Goal: Transaction & Acquisition: Subscribe to service/newsletter

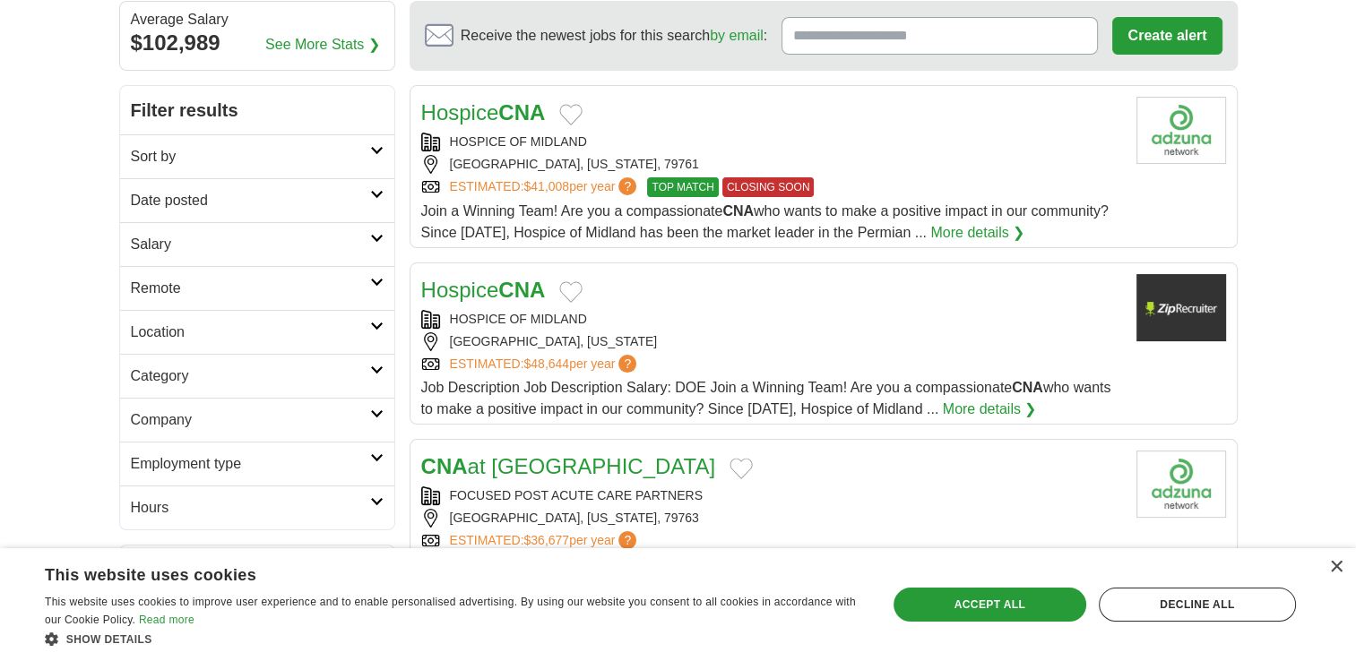
scroll to position [179, 0]
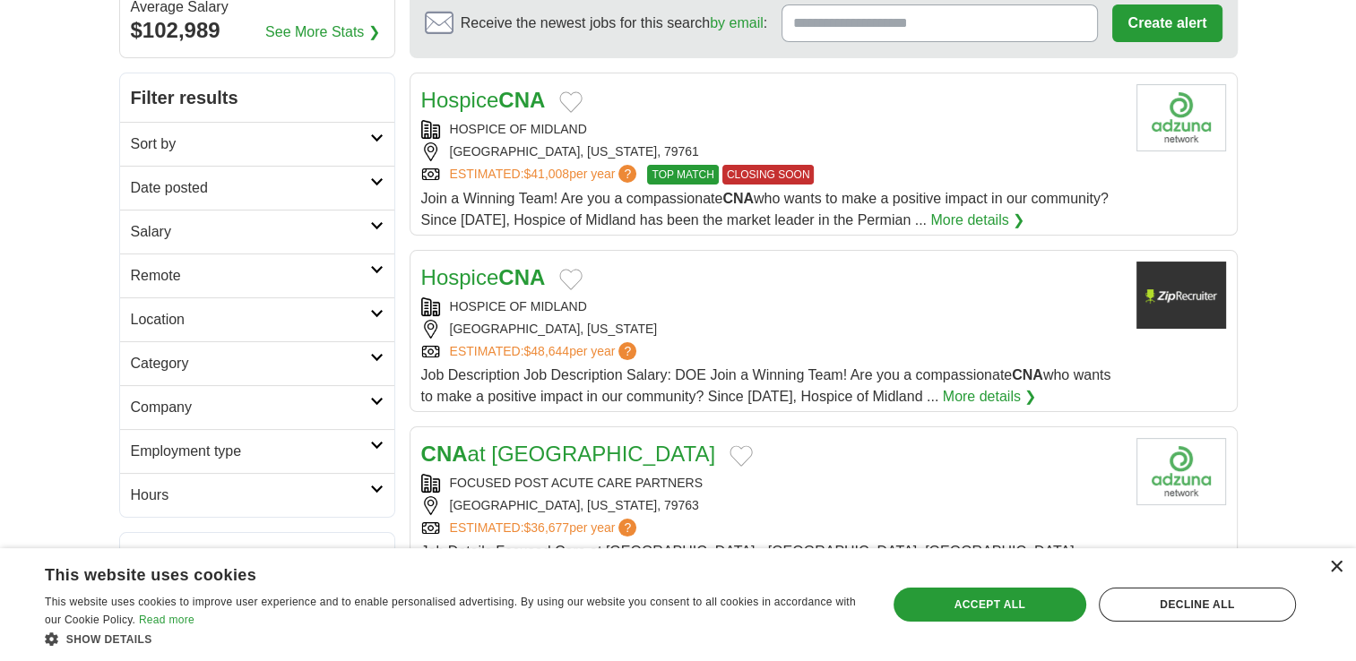
click at [1329, 570] on div "×" at bounding box center [1335, 567] width 13 height 13
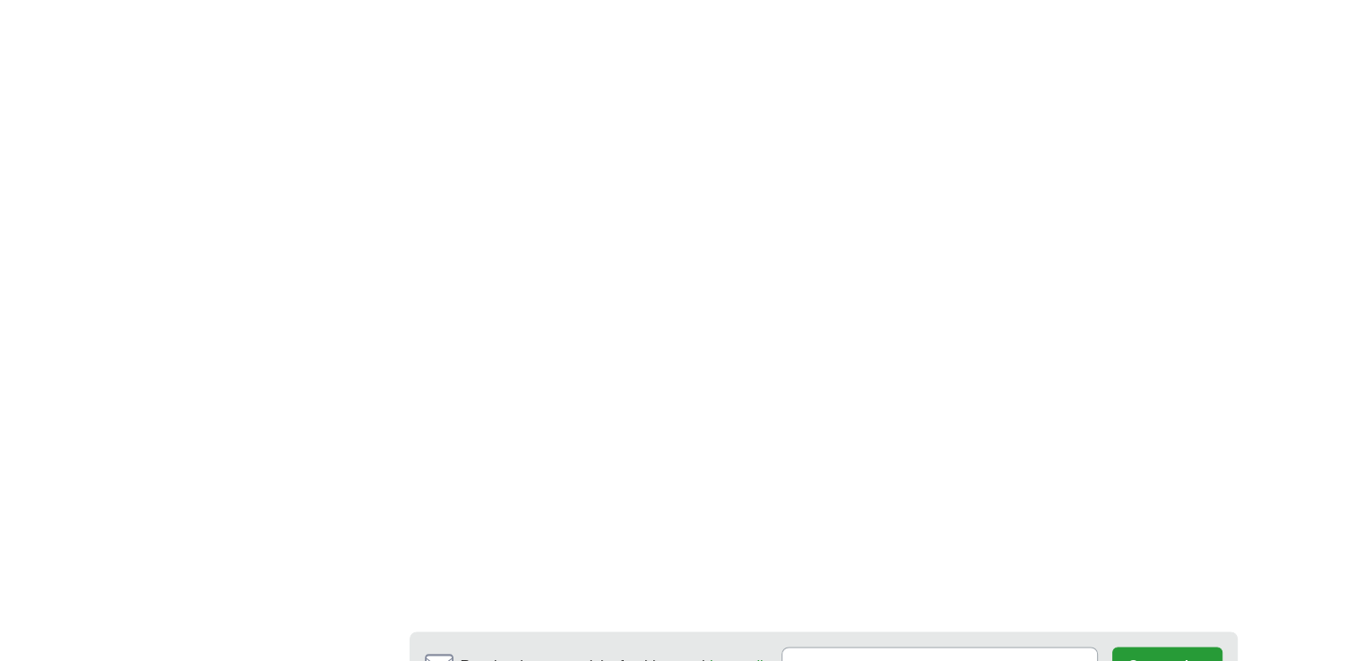
scroll to position [2927, 0]
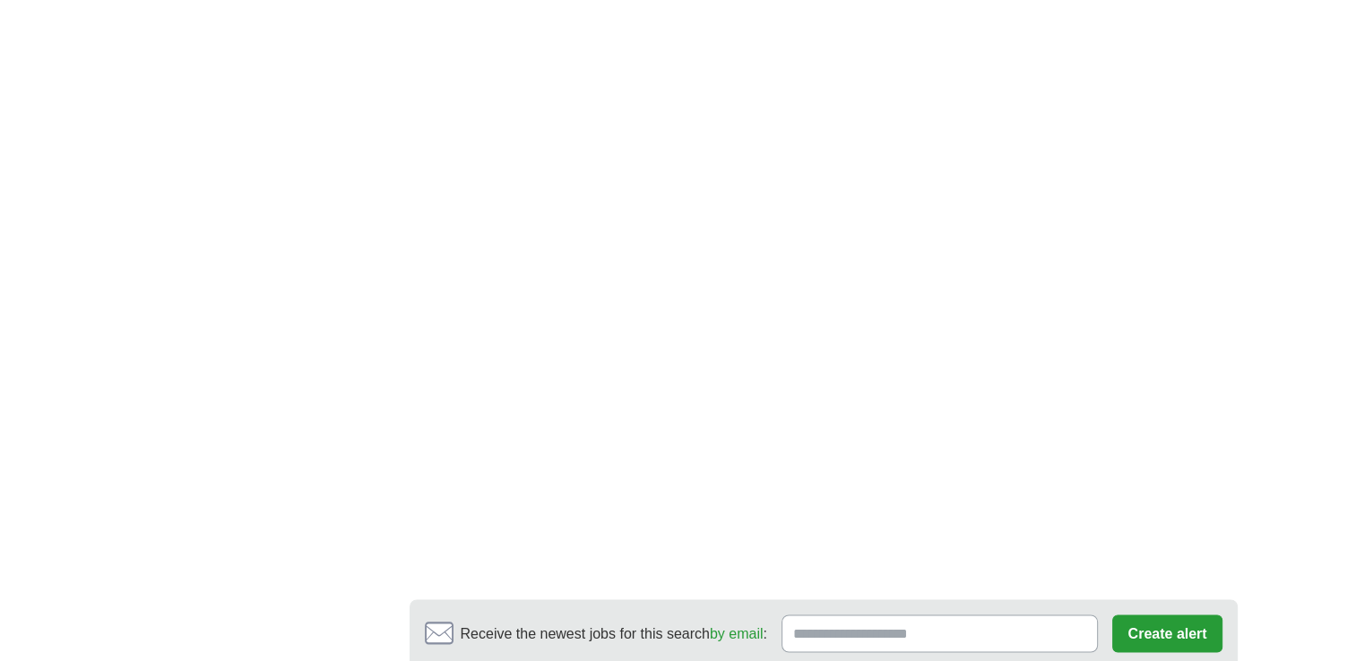
click at [966, 615] on input "Receive the newest jobs for this search by email :" at bounding box center [939, 634] width 317 height 38
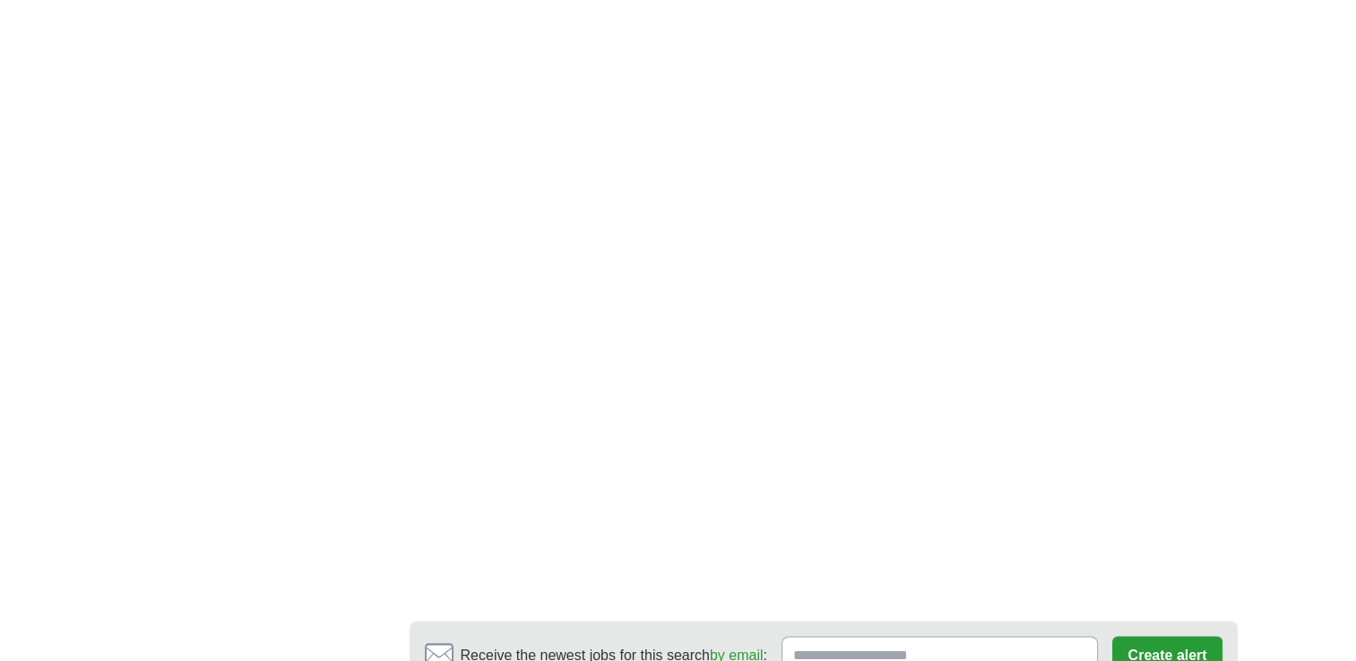
scroll to position [2948, 0]
click at [957, 634] on input "Receive the newest jobs for this search by email :" at bounding box center [939, 653] width 317 height 38
type input "**********"
click at [1194, 634] on button "Create alert" at bounding box center [1166, 653] width 109 height 38
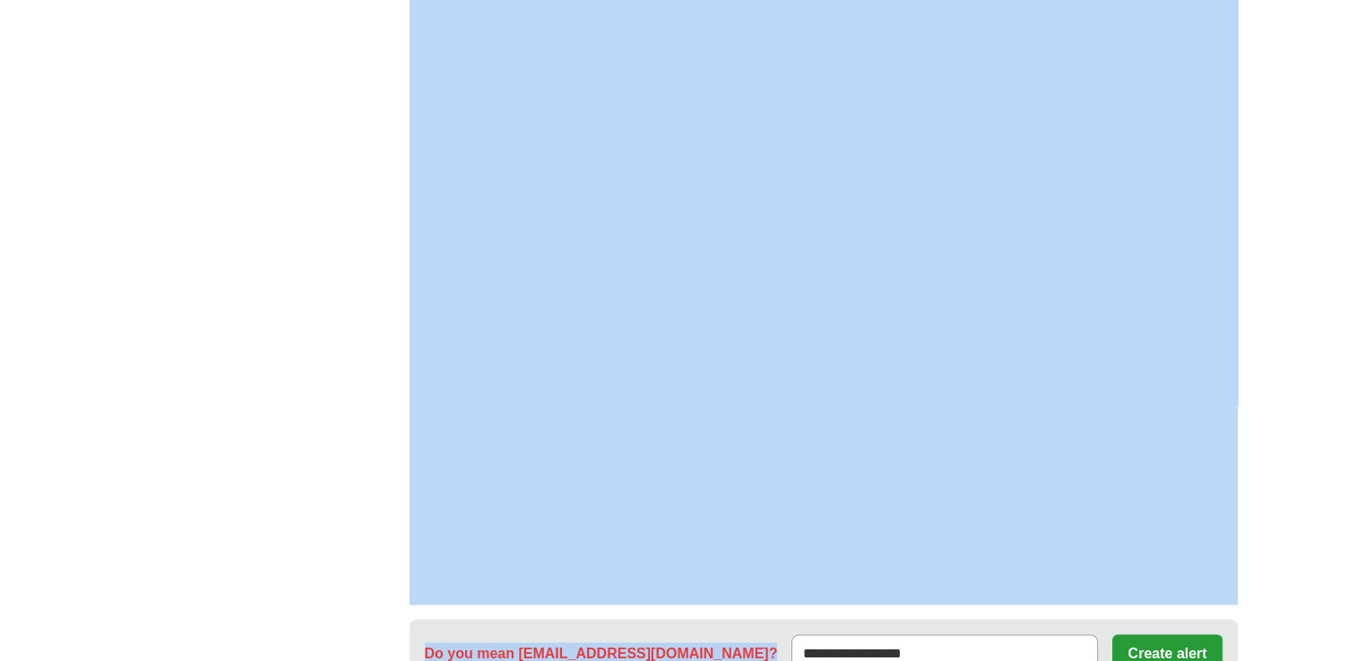
click at [1161, 634] on button "Create alert" at bounding box center [1166, 653] width 109 height 38
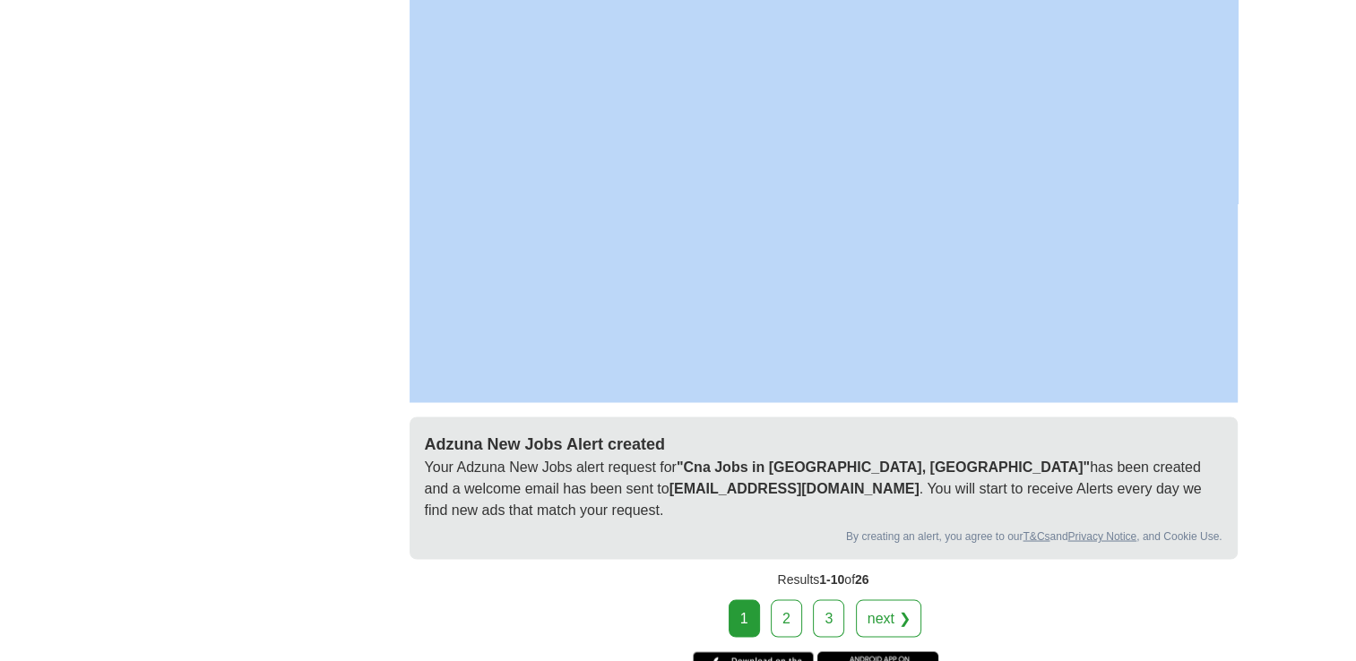
scroll to position [3186, 0]
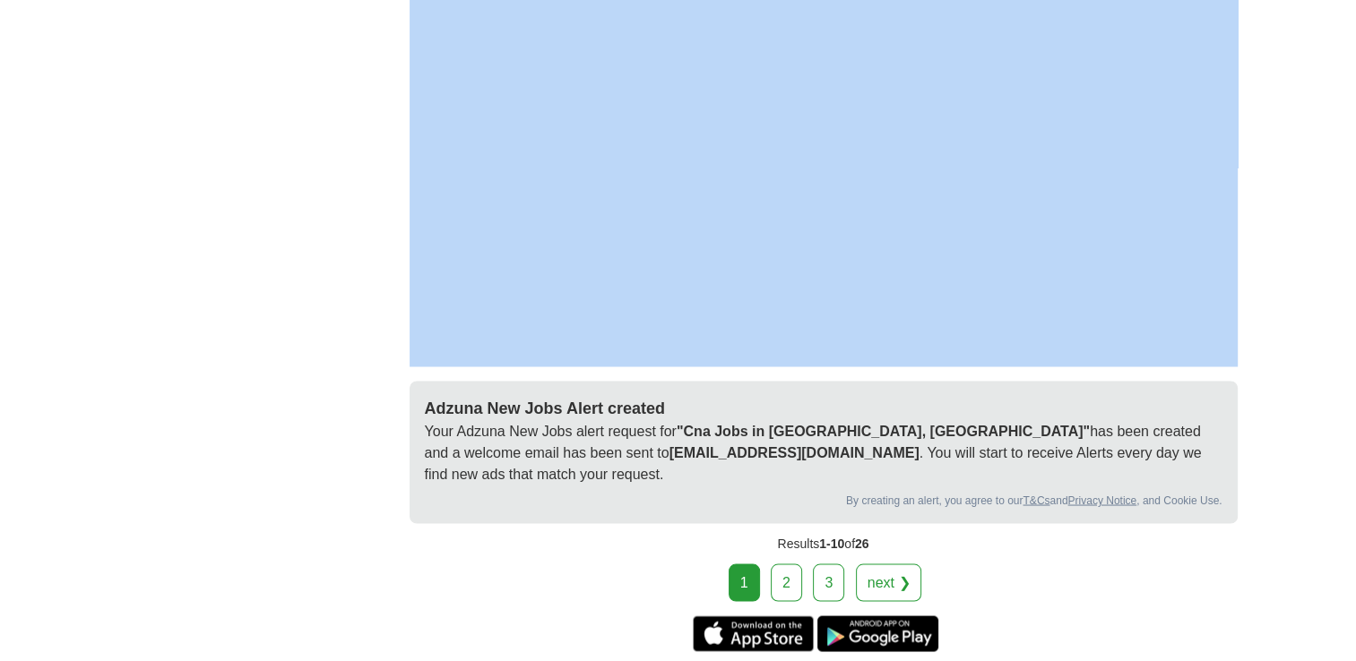
click at [892, 564] on link "next ❯" at bounding box center [889, 583] width 66 height 38
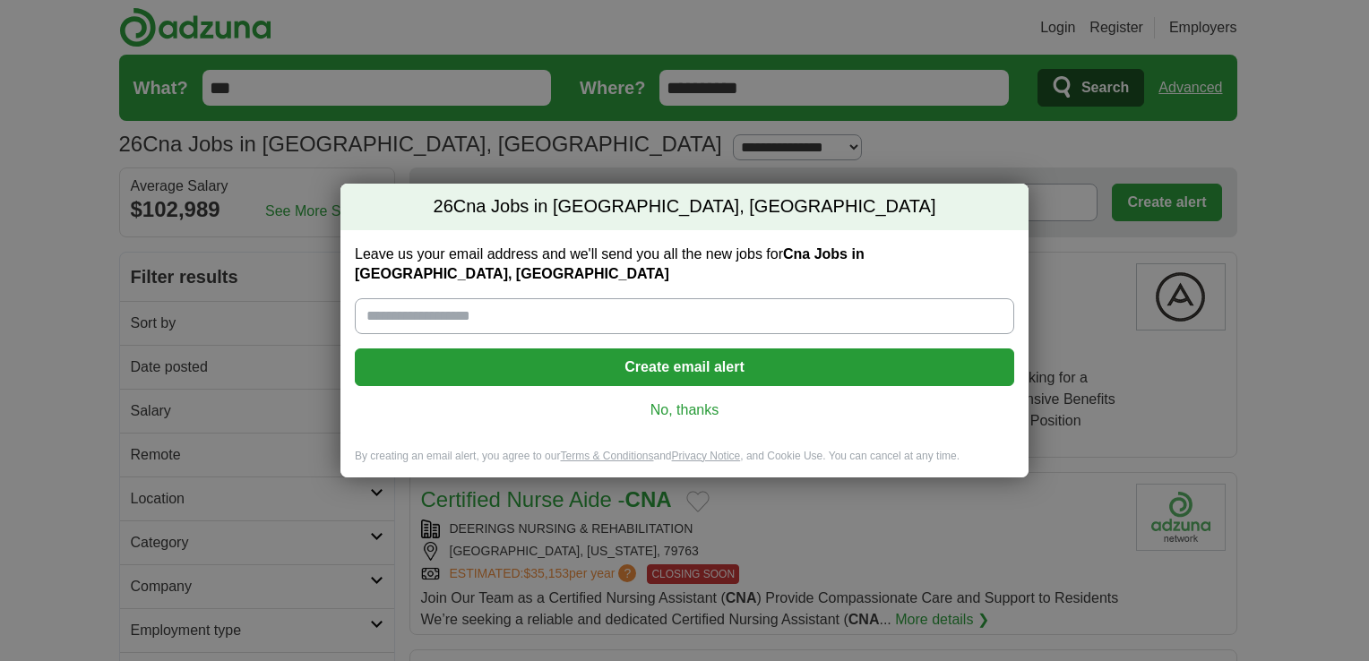
click at [47, 630] on div "26 Cna Jobs in Odessa, TX Leave us your email address and we'll send you all th…" at bounding box center [684, 330] width 1369 height 661
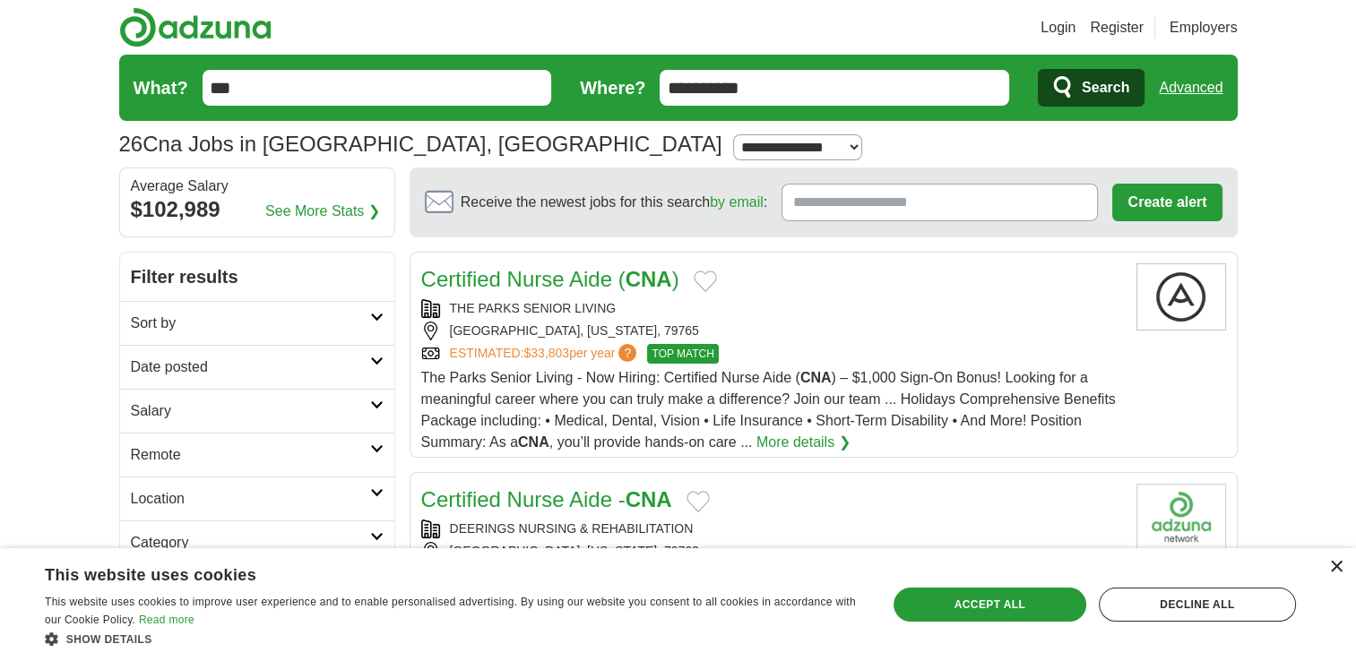
click at [1334, 562] on div "×" at bounding box center [1335, 567] width 13 height 13
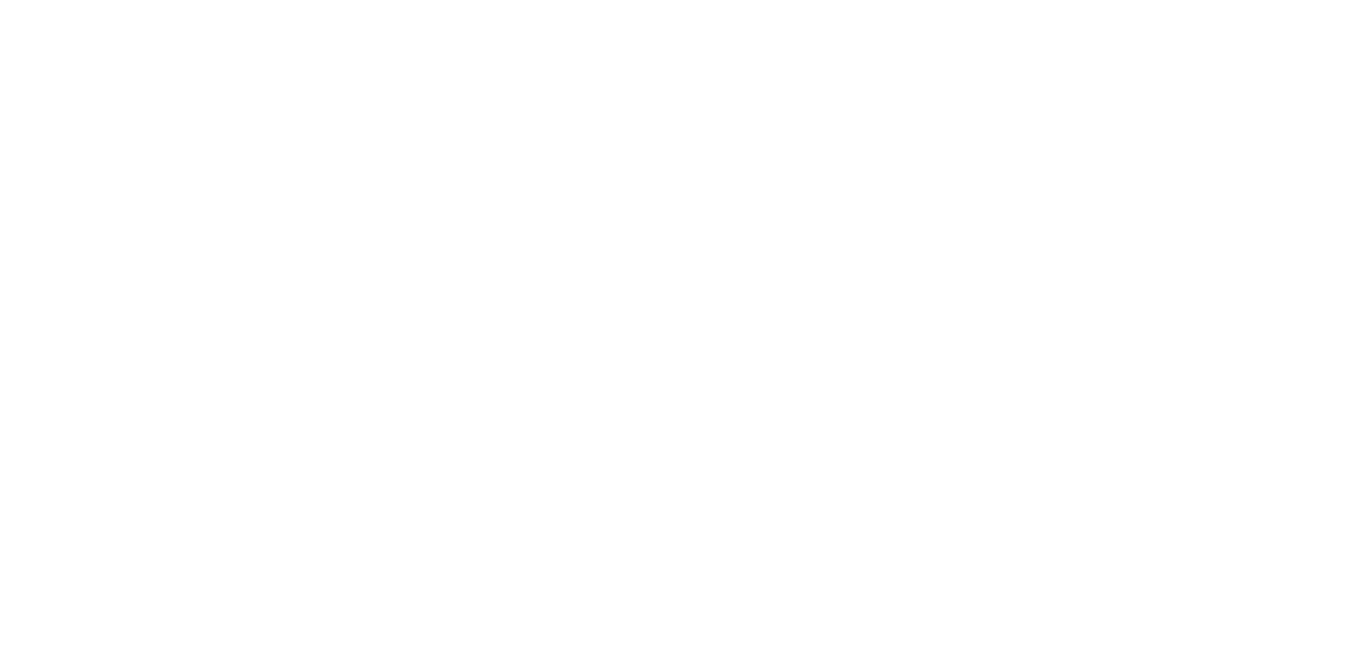
scroll to position [2723, 0]
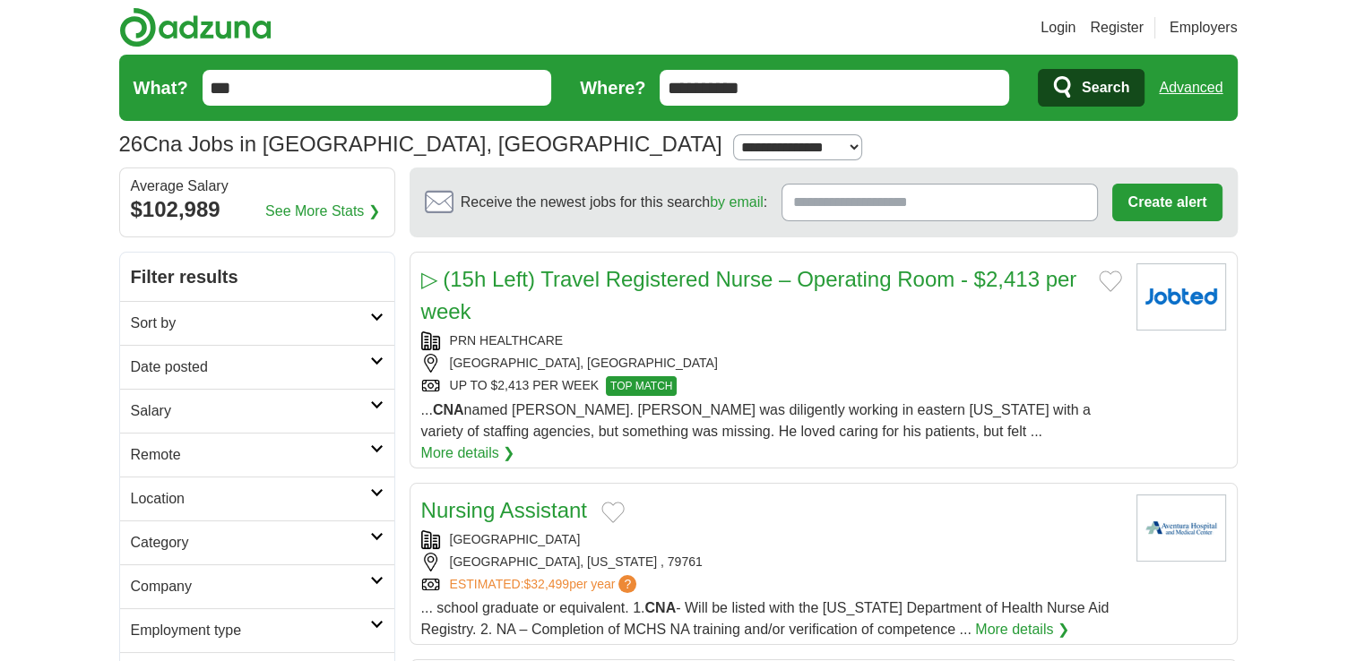
click at [845, 483] on article "Nursing Assistant MEDICAL CENTER HOSPITAL ODESSA, TEXAS , 79761 ESTIMATED: $32,…" at bounding box center [824, 564] width 828 height 162
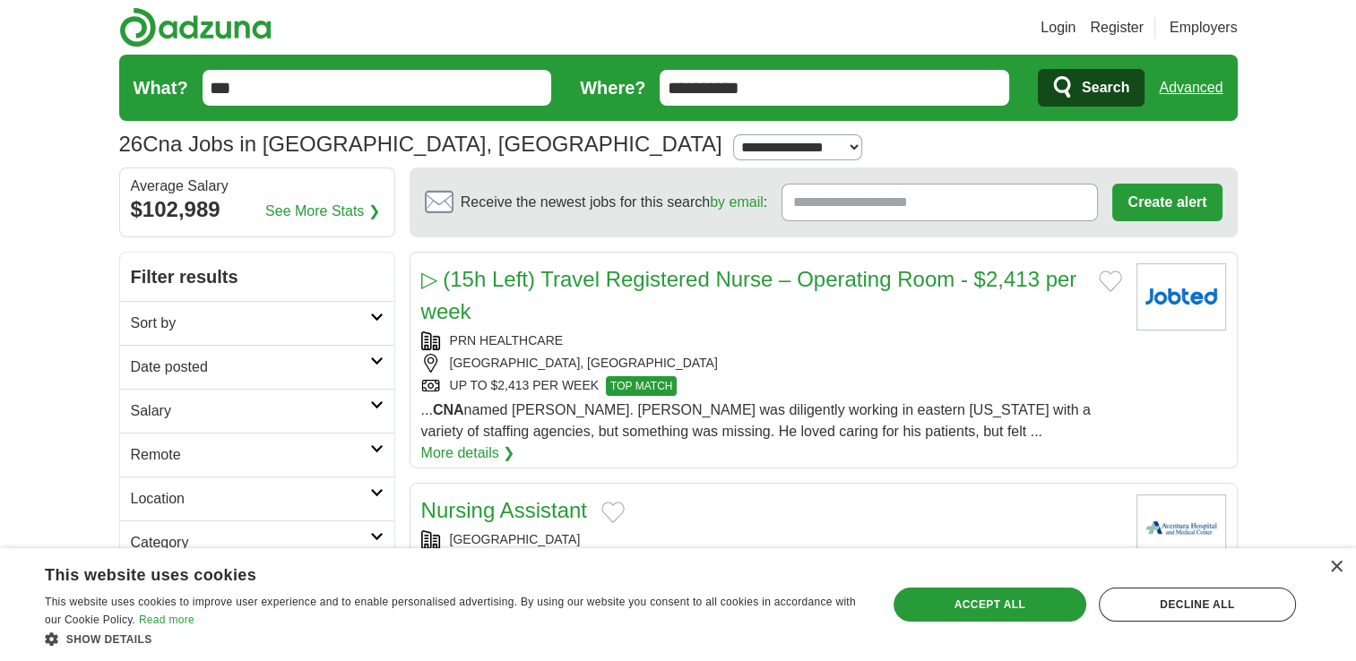
click at [1338, 575] on div "×" at bounding box center [1331, 568] width 22 height 13
click at [1333, 565] on div "×" at bounding box center [1335, 567] width 13 height 13
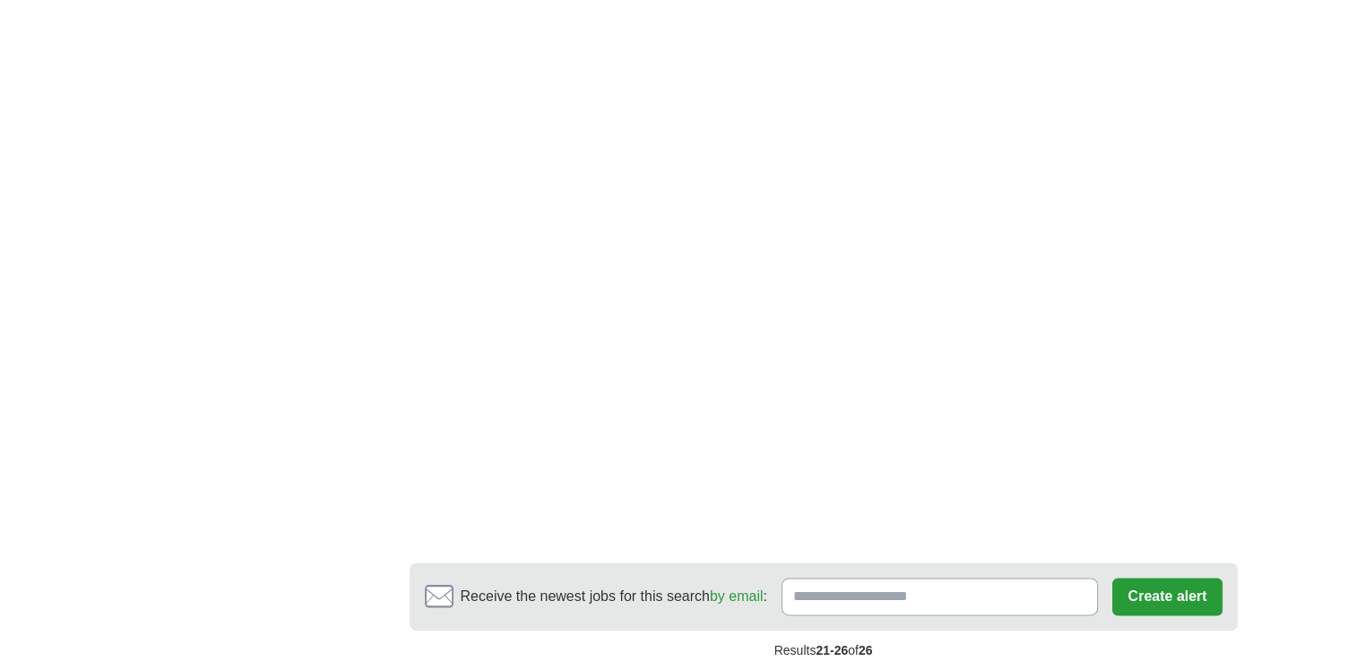
scroll to position [2125, 0]
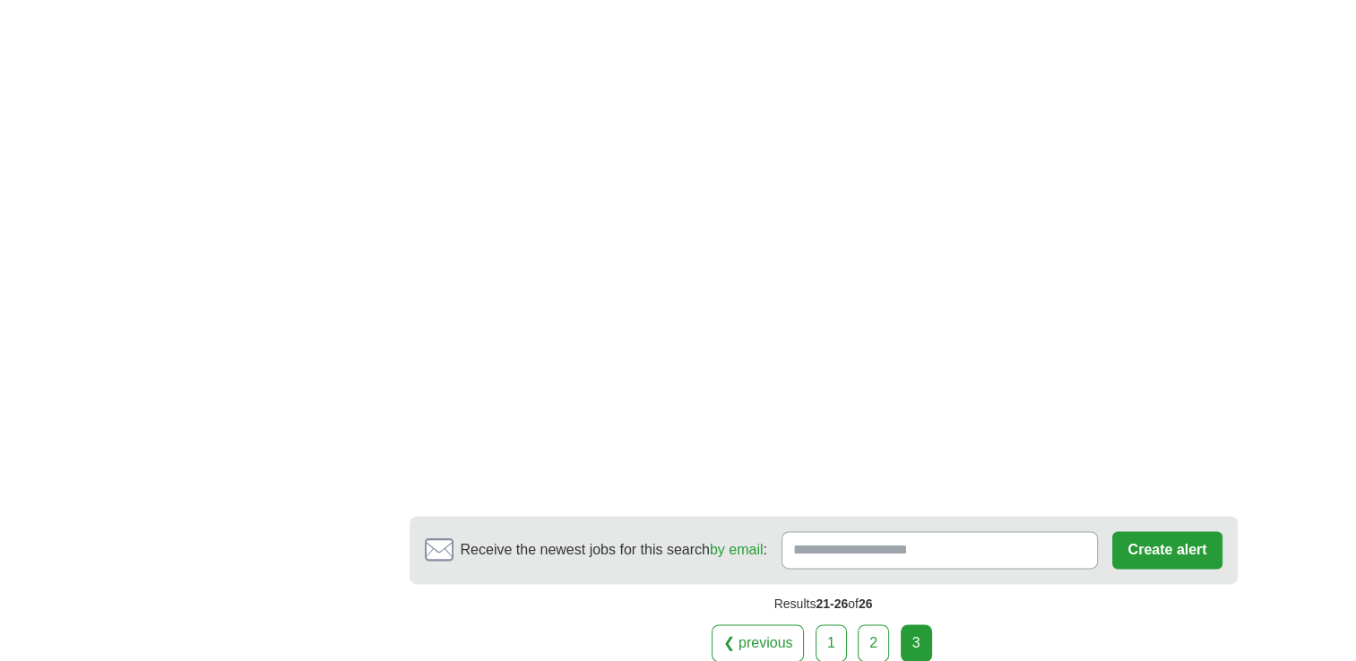
click at [1149, 531] on button "Create alert" at bounding box center [1166, 550] width 109 height 38
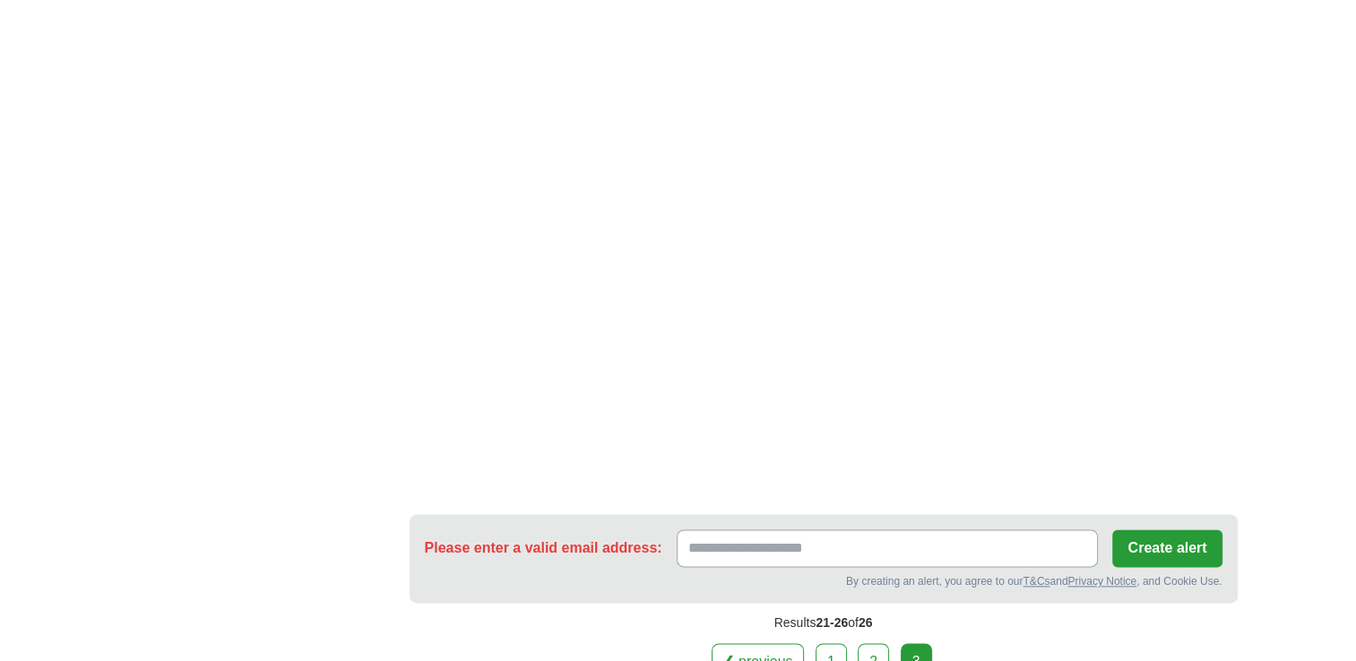
click at [953, 530] on input "Please enter a valid email address:" at bounding box center [888, 549] width 422 height 38
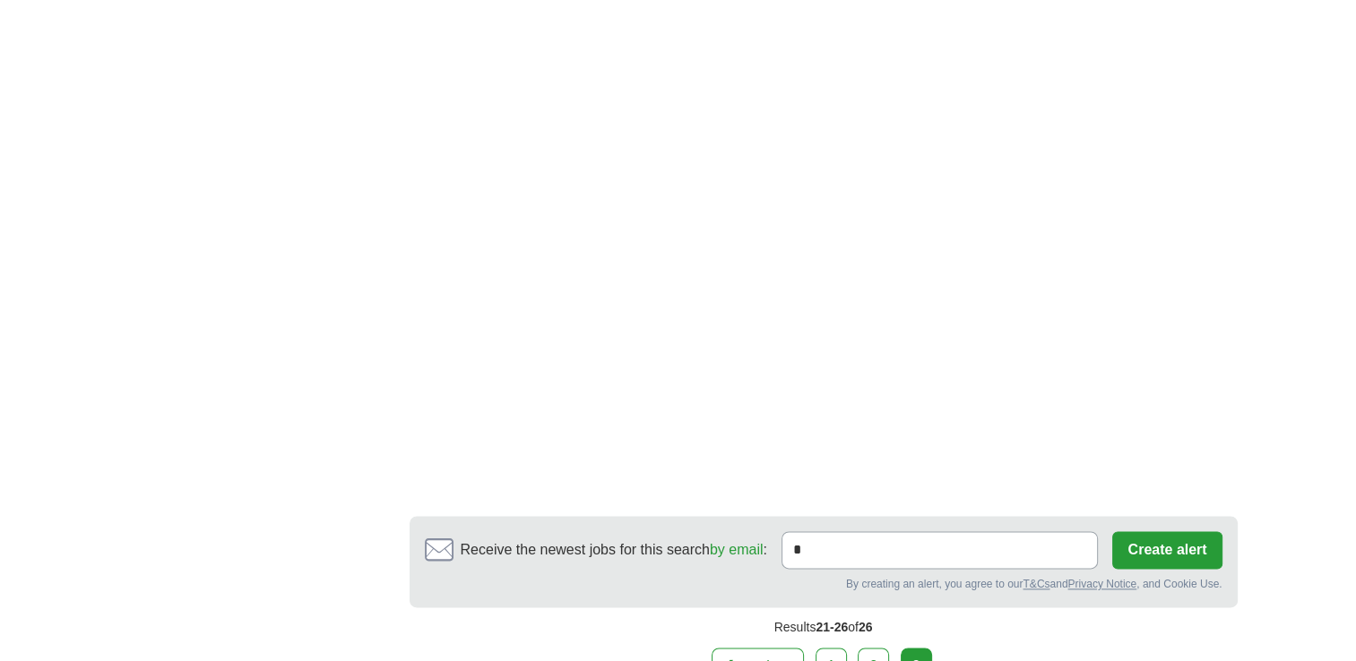
type input "**********"
click at [1197, 531] on button "Create alert" at bounding box center [1166, 550] width 109 height 38
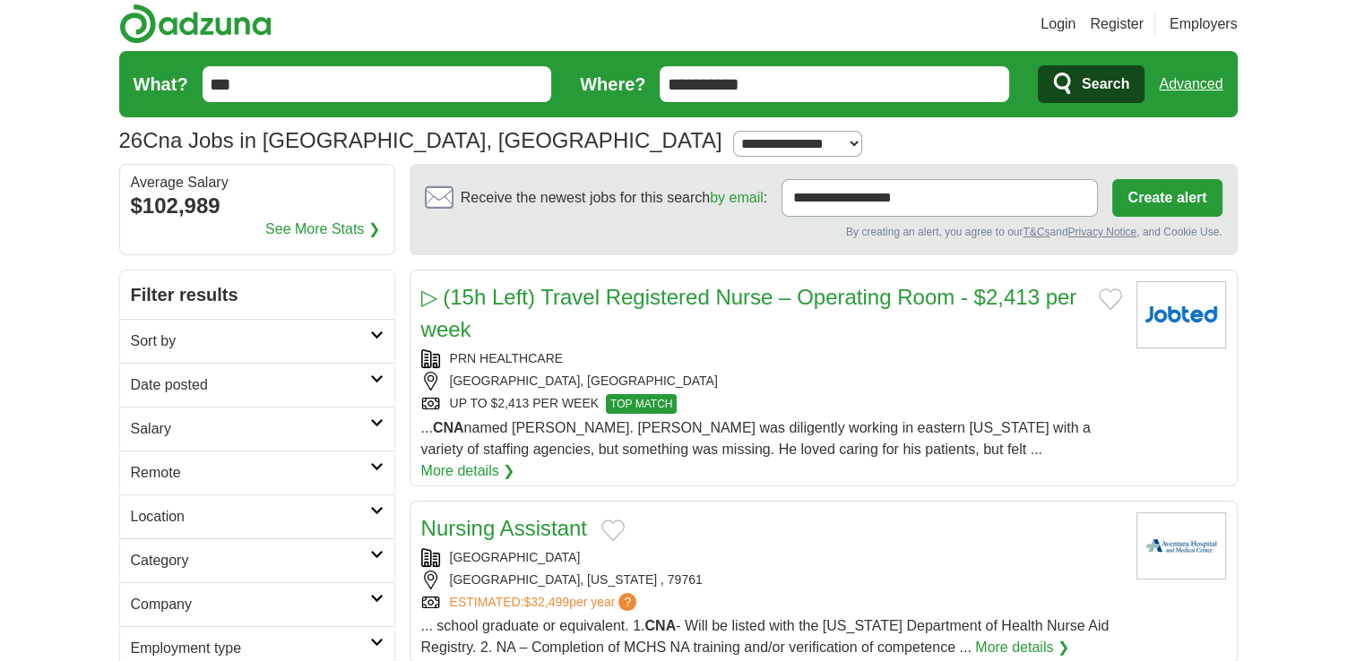
scroll to position [0, 0]
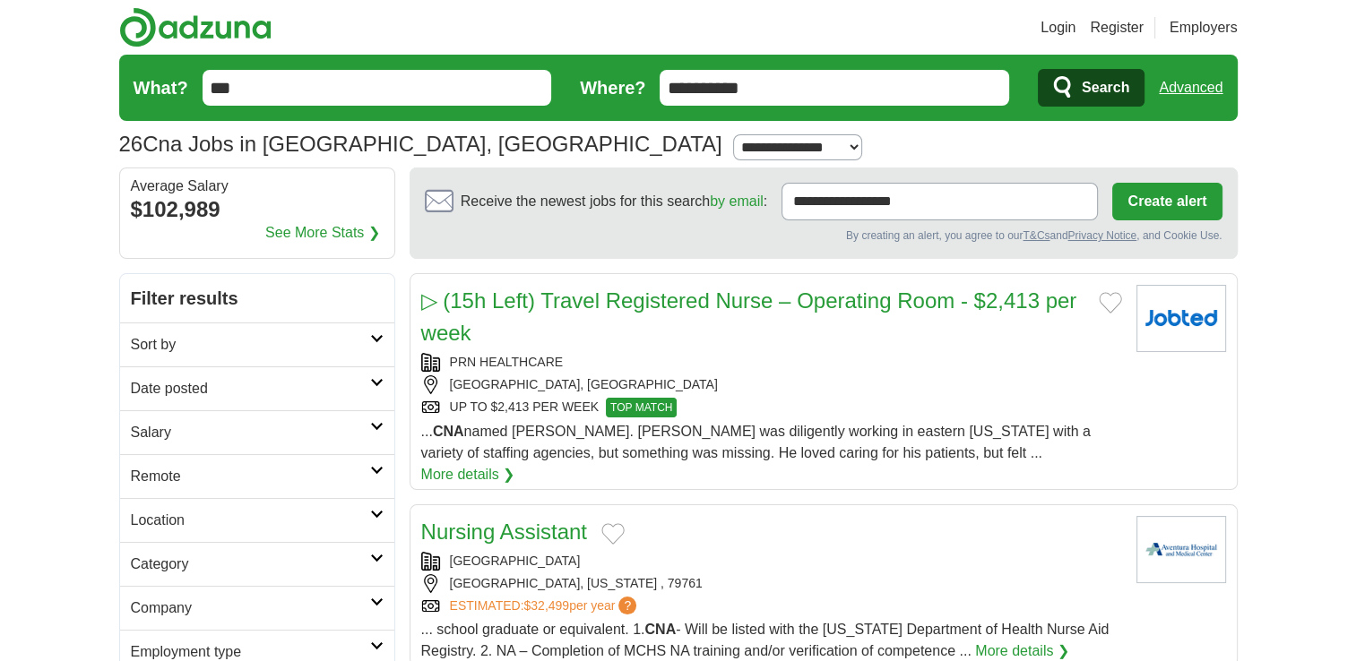
click at [1122, 66] on form "**********" at bounding box center [678, 88] width 1118 height 66
click at [1116, 81] on span "Search" at bounding box center [1105, 88] width 47 height 36
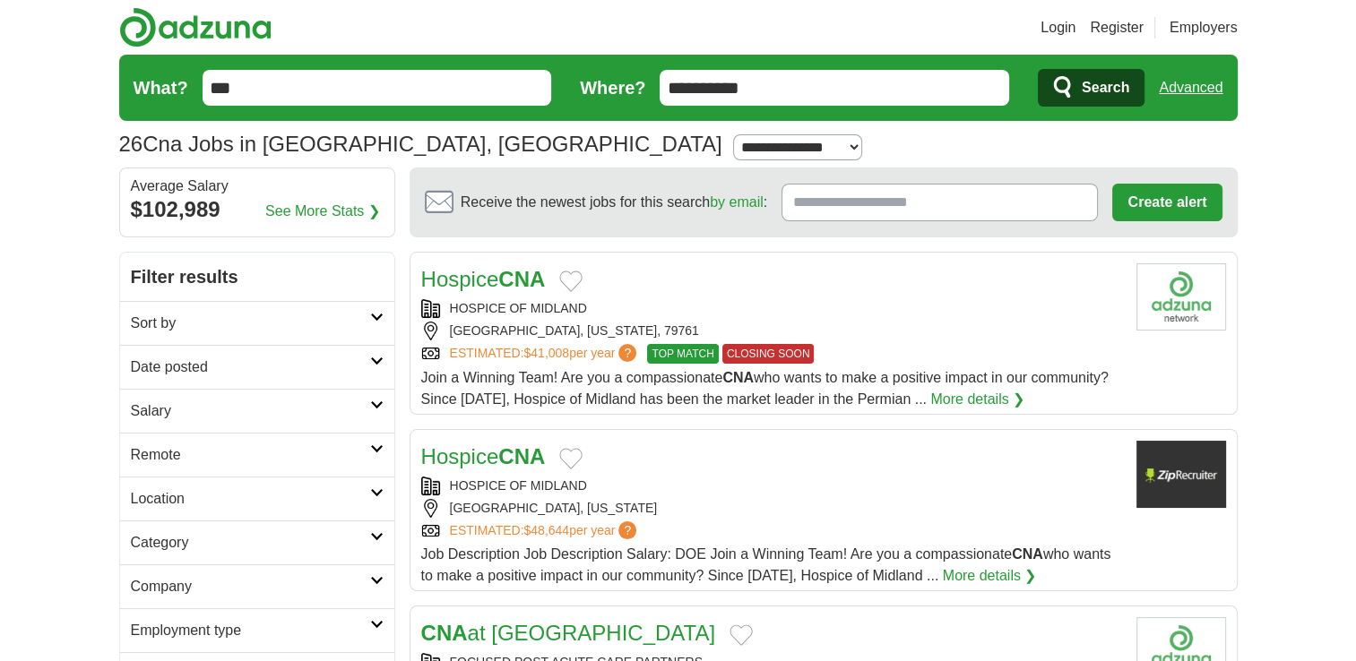
click at [1105, 91] on span "Search" at bounding box center [1105, 88] width 47 height 36
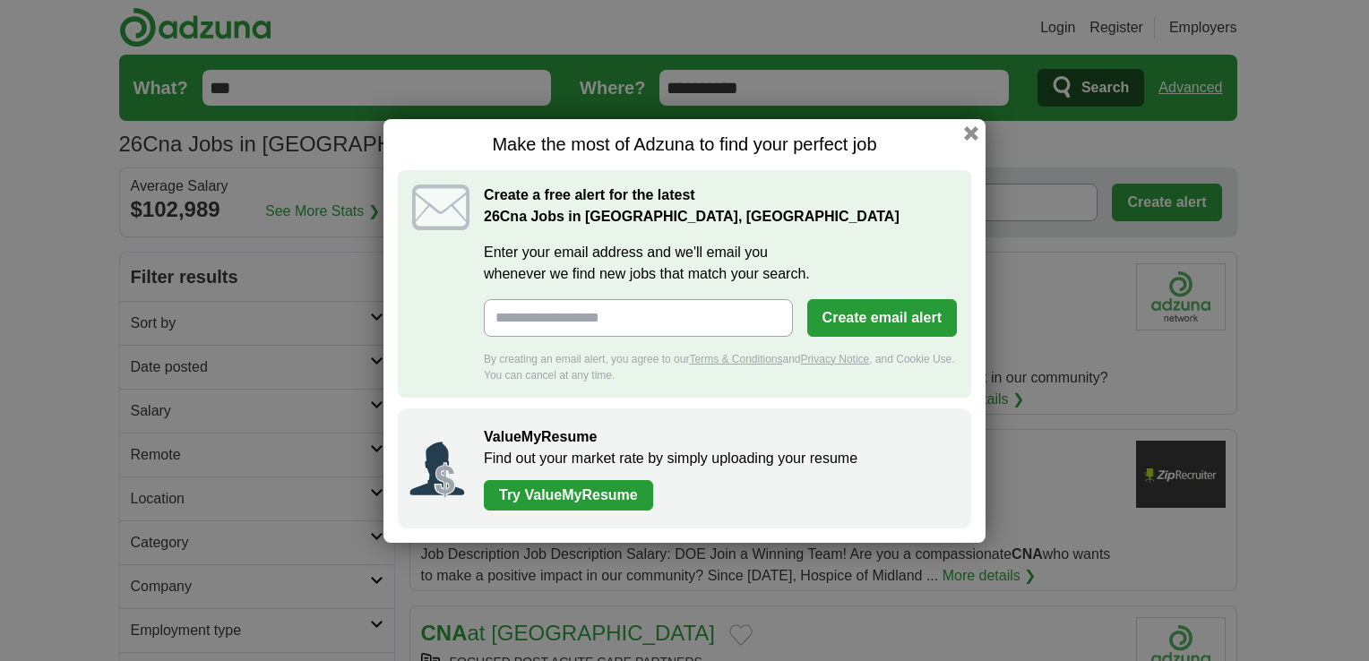
click at [732, 318] on input "Enter your email address and we'll email you whenever we find new jobs that mat…" at bounding box center [638, 318] width 309 height 38
type input "**********"
click at [867, 318] on button "Create email alert" at bounding box center [882, 318] width 150 height 38
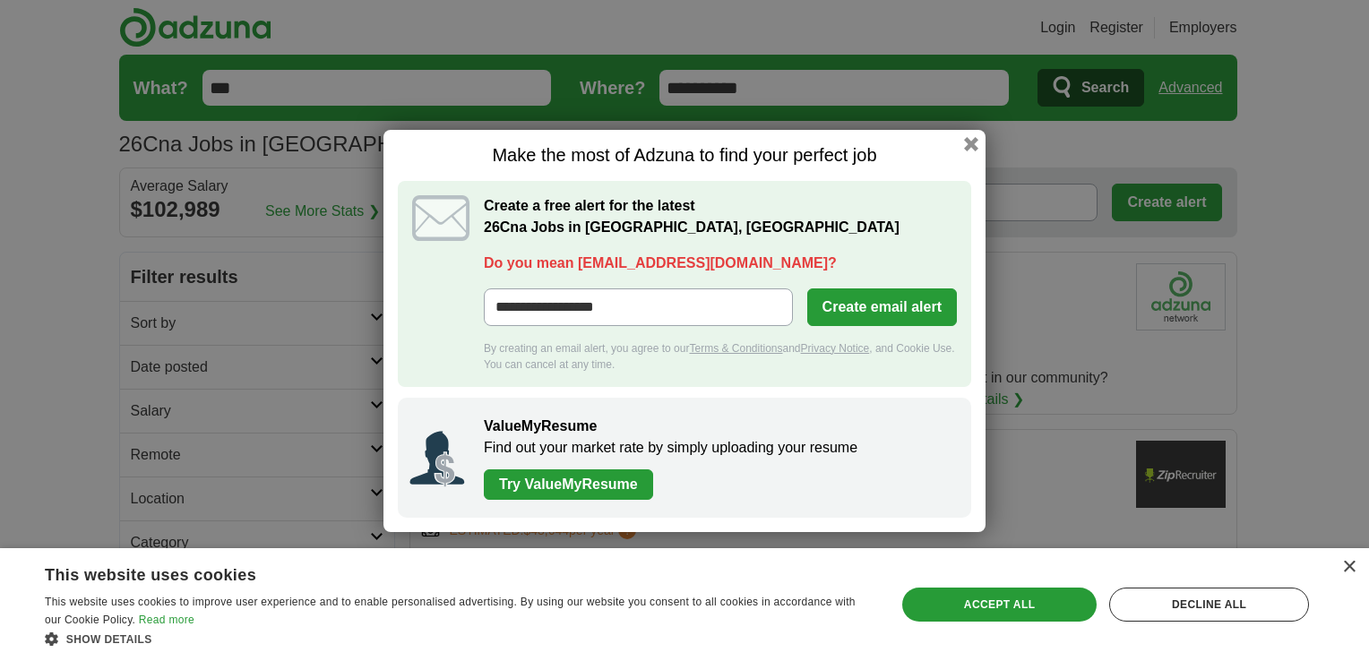
click at [575, 491] on link "Try ValueMyResume" at bounding box center [568, 485] width 169 height 30
